Goal: Transaction & Acquisition: Purchase product/service

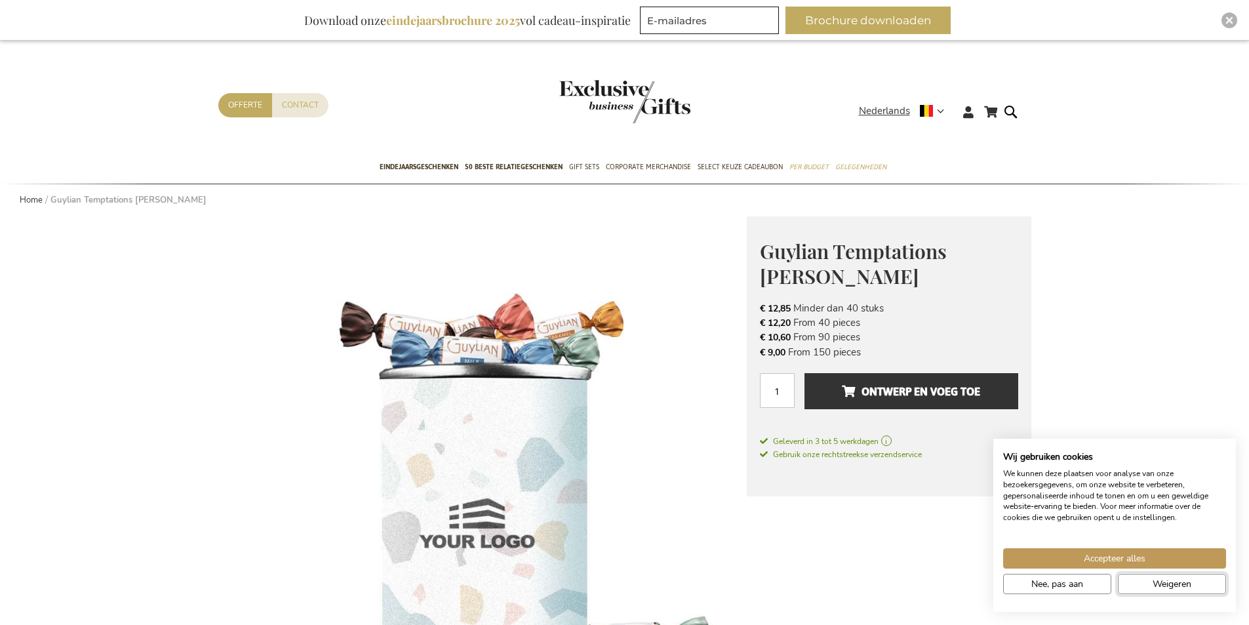
drag, startPoint x: 1150, startPoint y: 584, endPoint x: 956, endPoint y: 532, distance: 200.9
click at [1151, 584] on button "Weigeren" at bounding box center [1172, 584] width 108 height 20
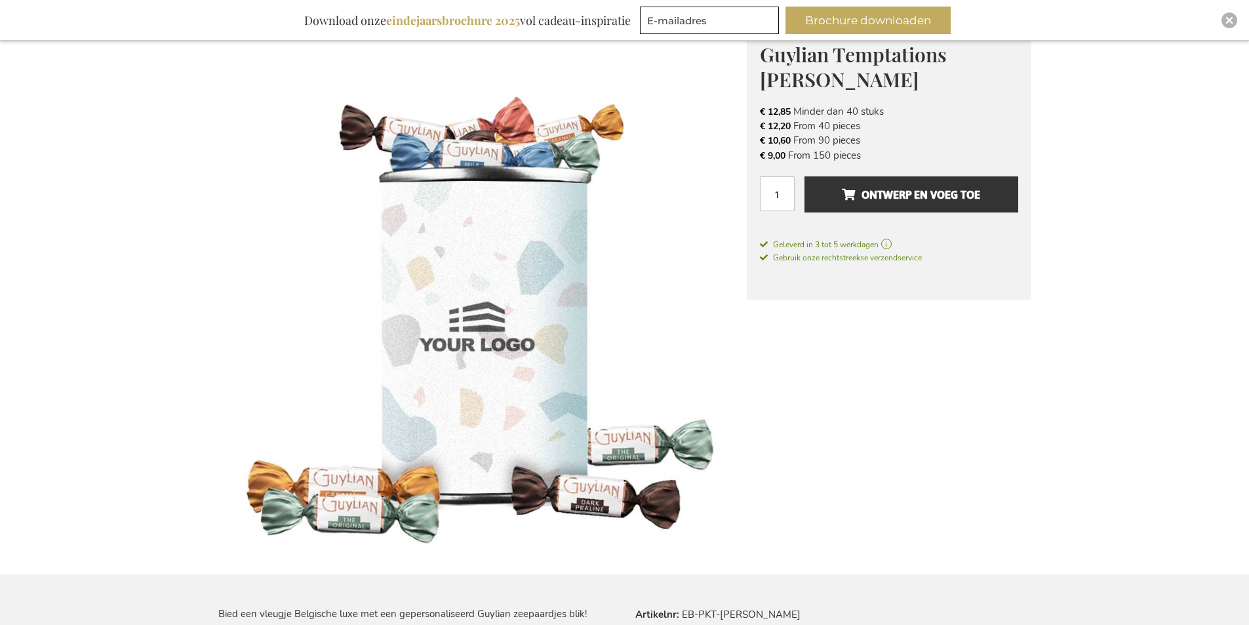
scroll to position [131, 0]
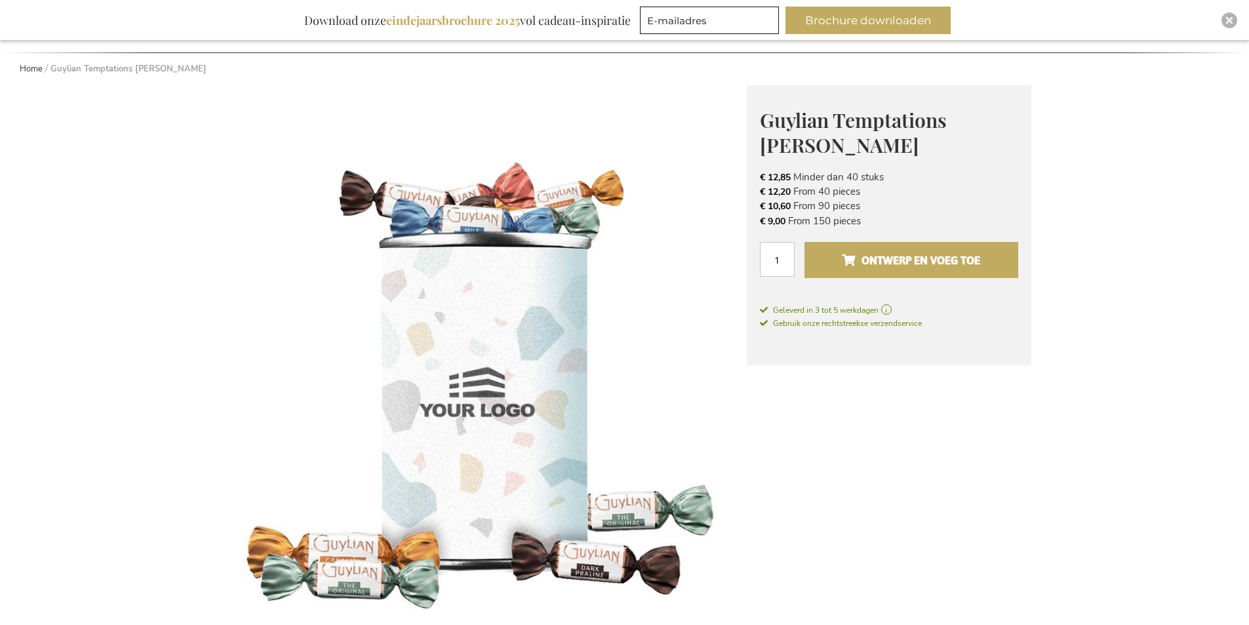
click at [863, 271] on button "Ontwerp en voeg toe" at bounding box center [910, 260] width 213 height 36
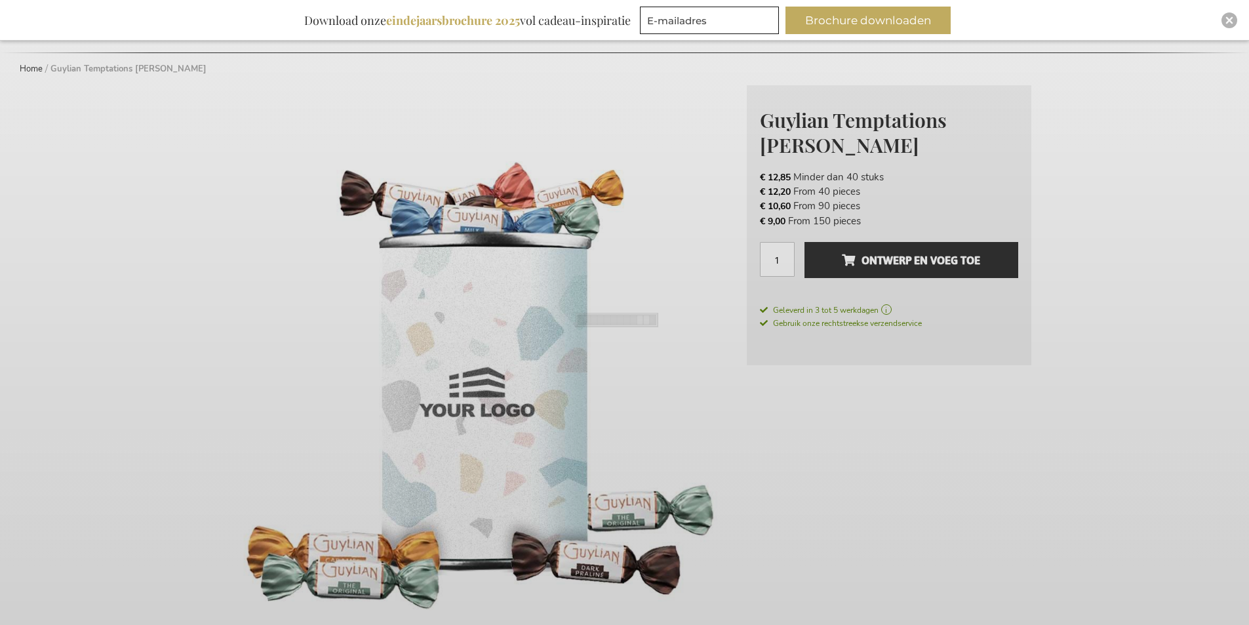
click at [1103, 517] on div at bounding box center [624, 312] width 1249 height 625
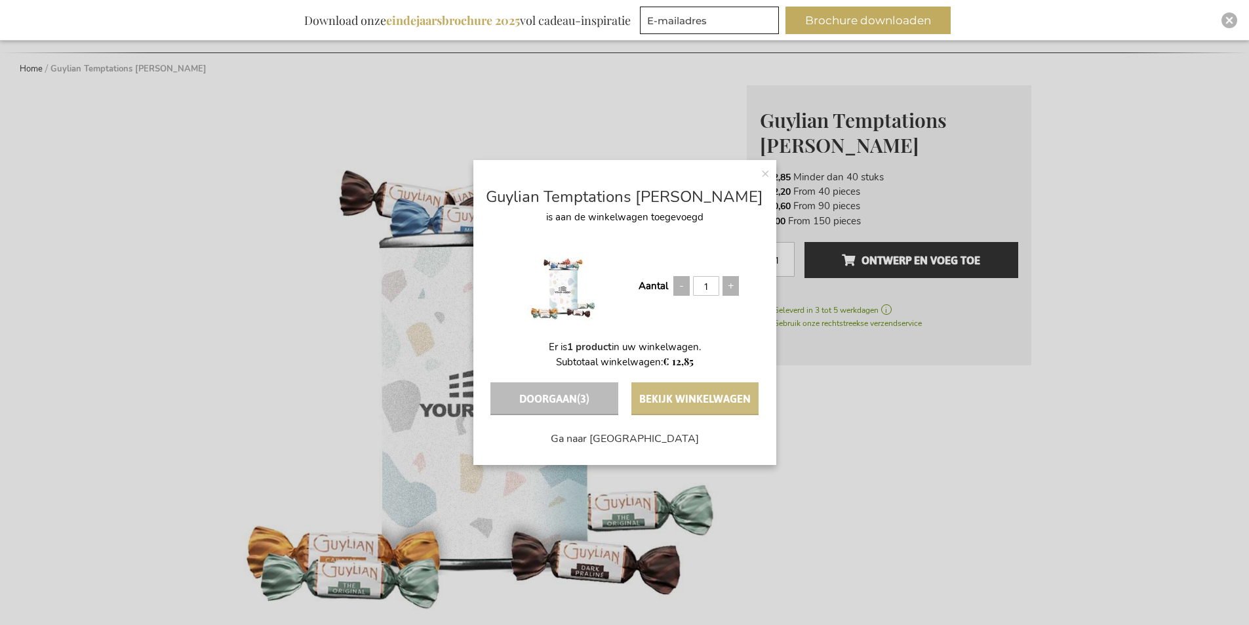
click at [686, 400] on button "Bekijk winkelwagen" at bounding box center [694, 398] width 127 height 33
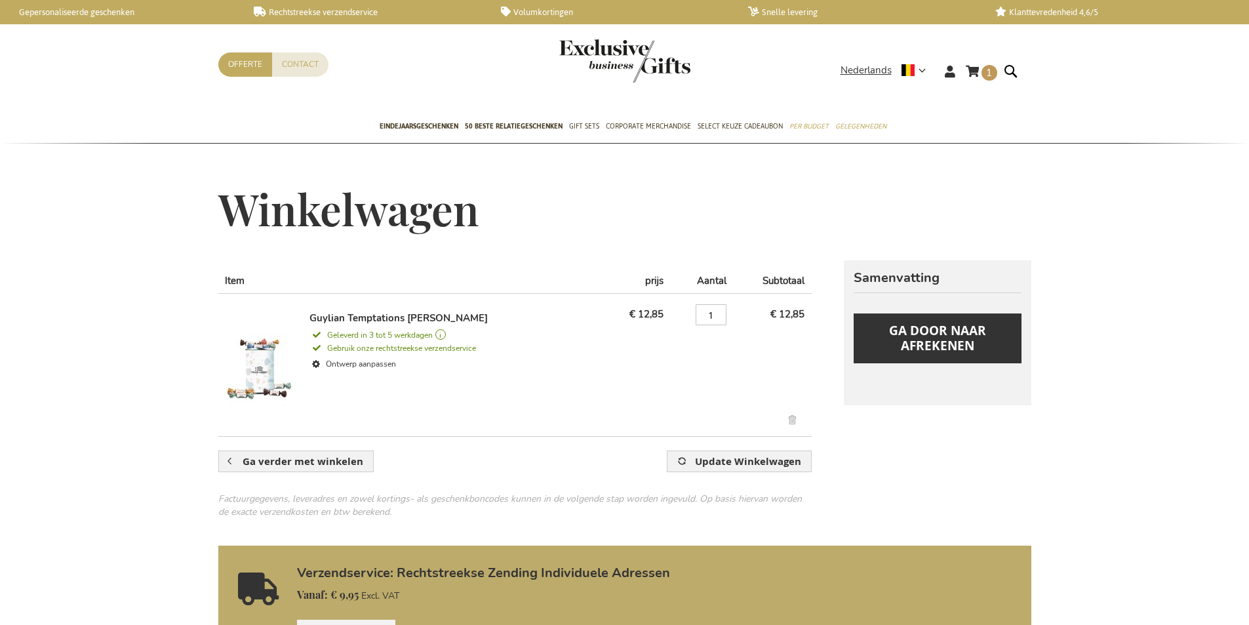
click at [405, 319] on link "Guylian Temptations [PERSON_NAME]" at bounding box center [398, 317] width 178 height 13
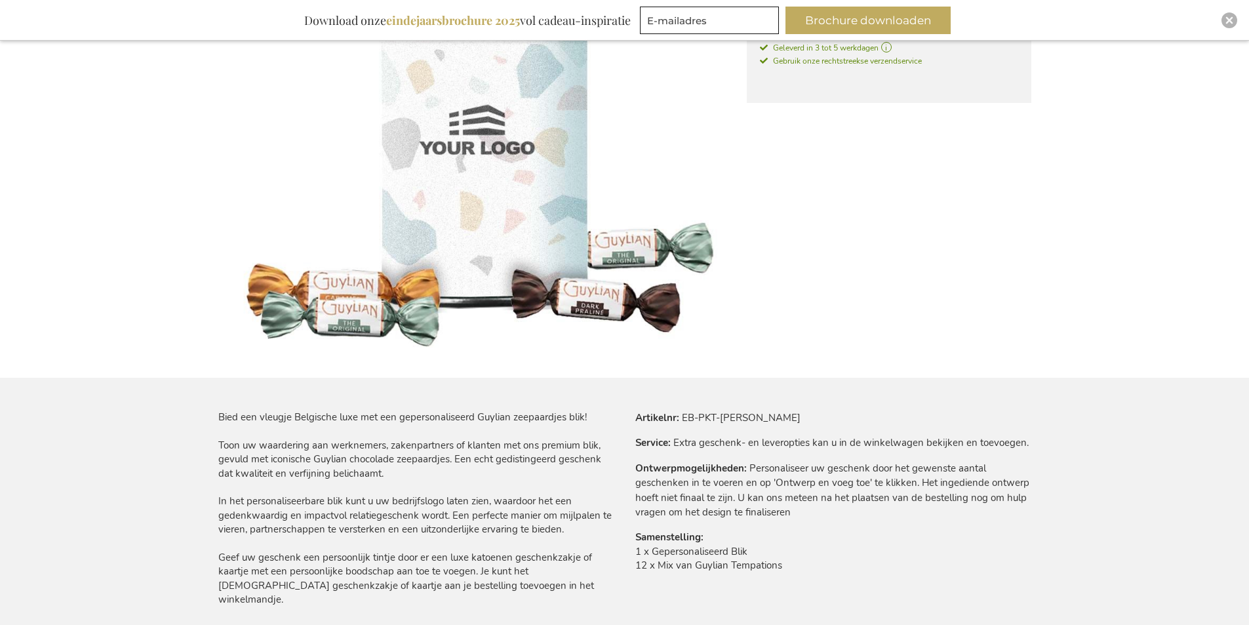
scroll to position [66, 0]
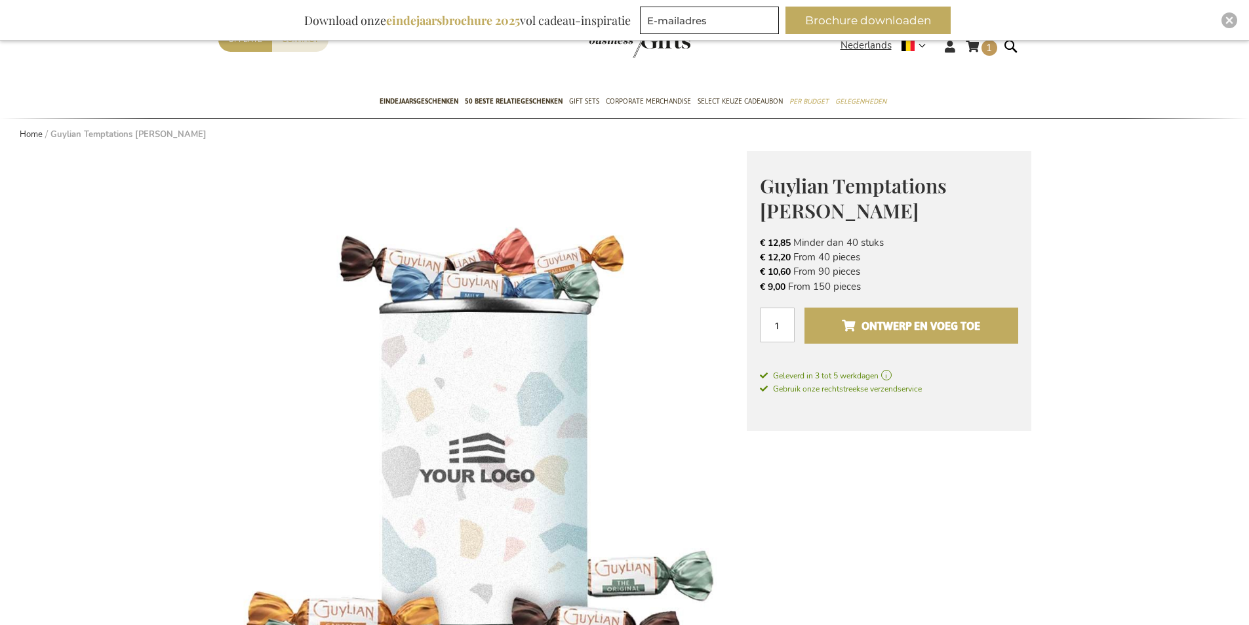
click at [879, 340] on button "Ontwerp en voeg toe" at bounding box center [910, 325] width 213 height 36
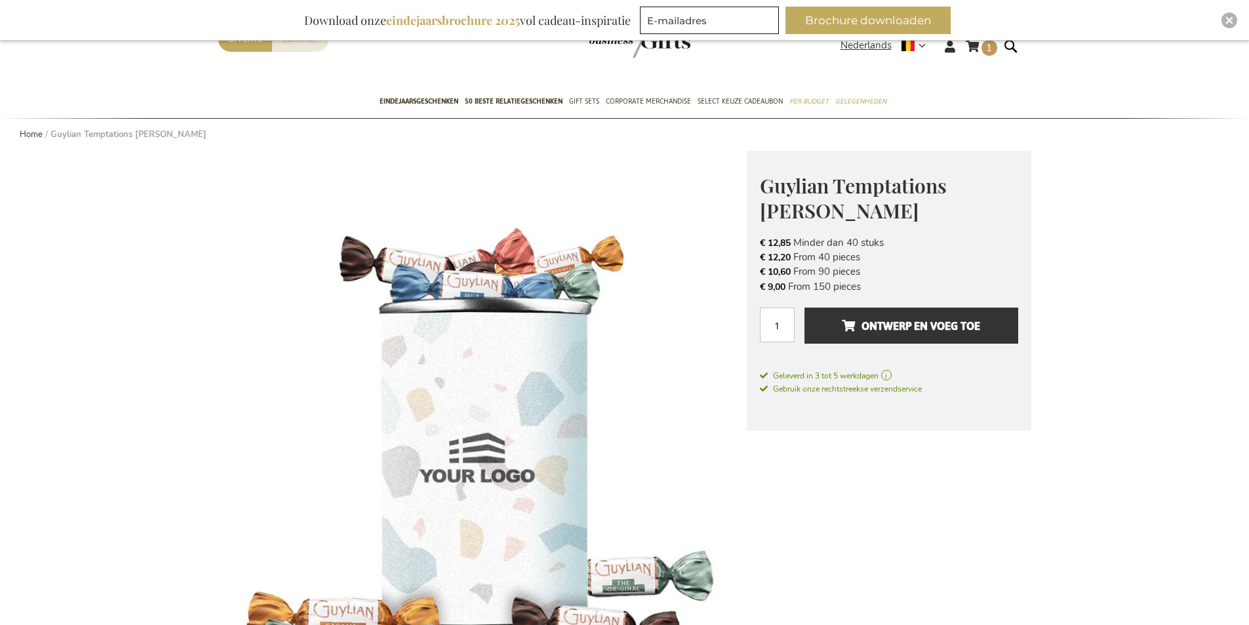
drag, startPoint x: 873, startPoint y: 524, endPoint x: 892, endPoint y: 500, distance: 30.3
click at [877, 524] on div "Ga naar het einde van de afbeeldingen-gallerij Ga naar het begin van de afbeeld…" at bounding box center [624, 593] width 813 height 884
